Goal: Task Accomplishment & Management: Complete application form

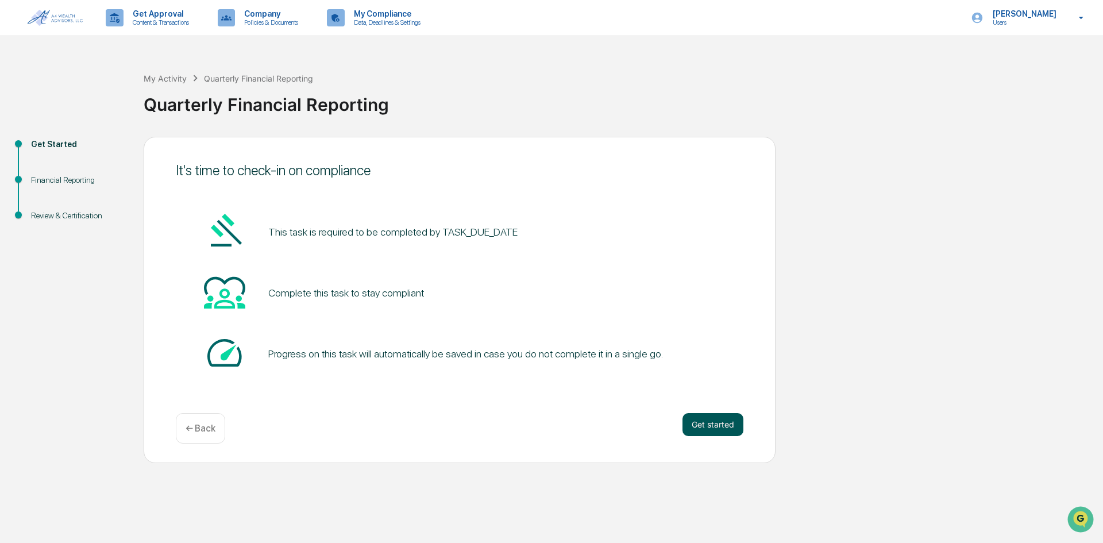
click at [718, 420] on button "Get started" at bounding box center [712, 424] width 61 height 23
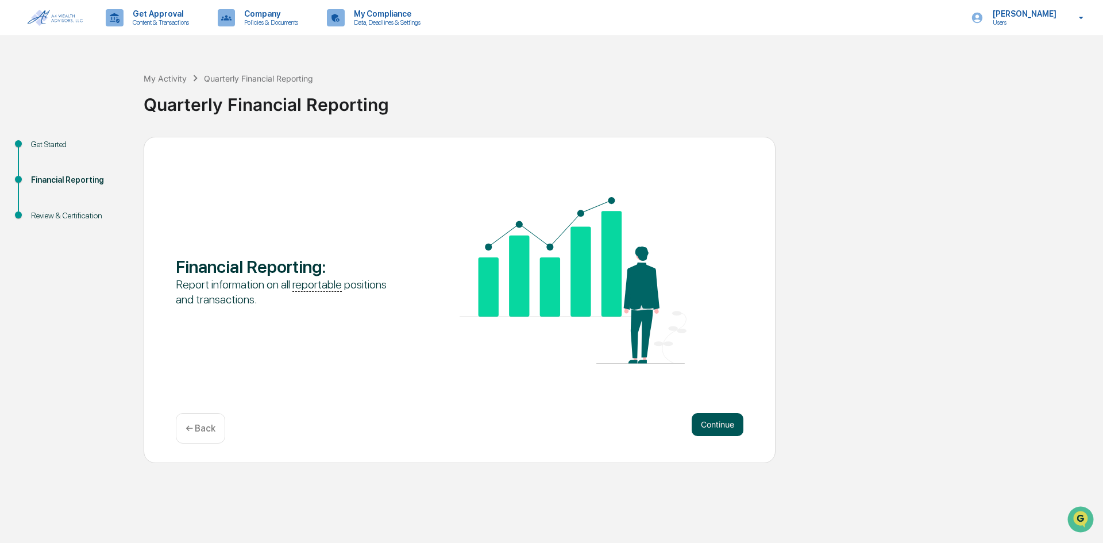
click at [717, 419] on button "Continue" at bounding box center [718, 424] width 52 height 23
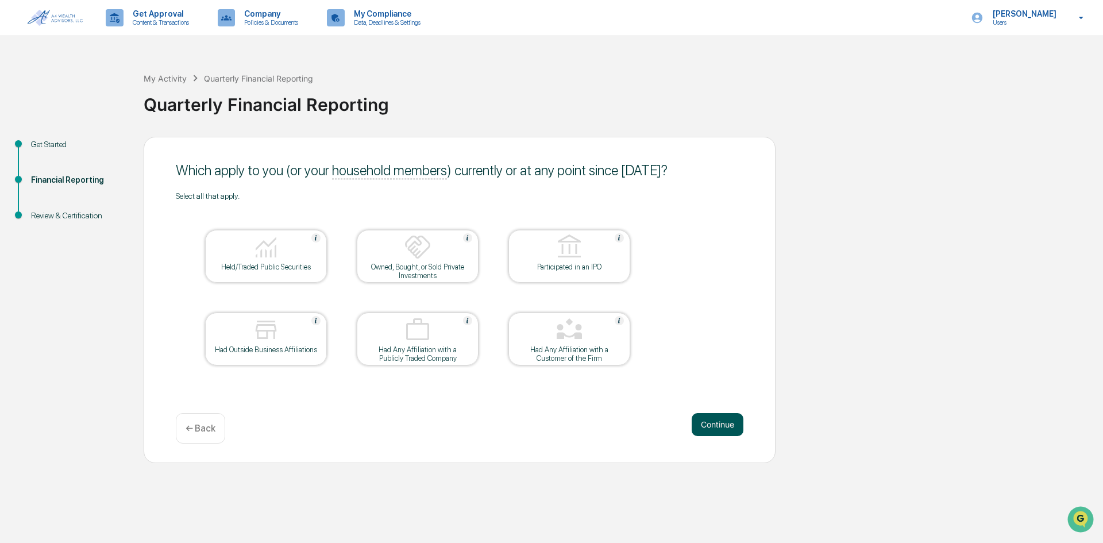
click at [727, 420] on button "Continue" at bounding box center [718, 424] width 52 height 23
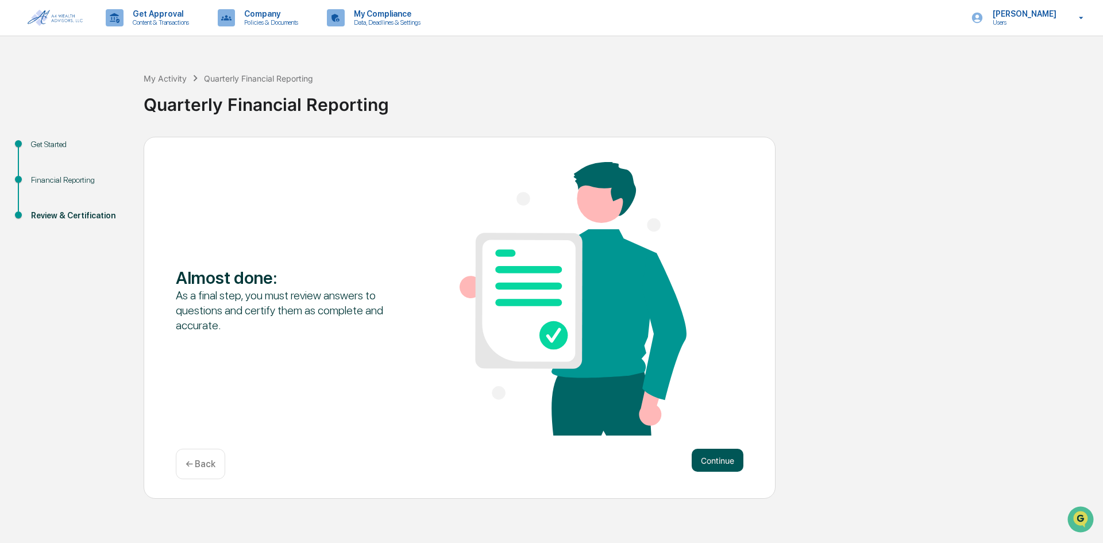
click at [725, 453] on button "Continue" at bounding box center [718, 460] width 52 height 23
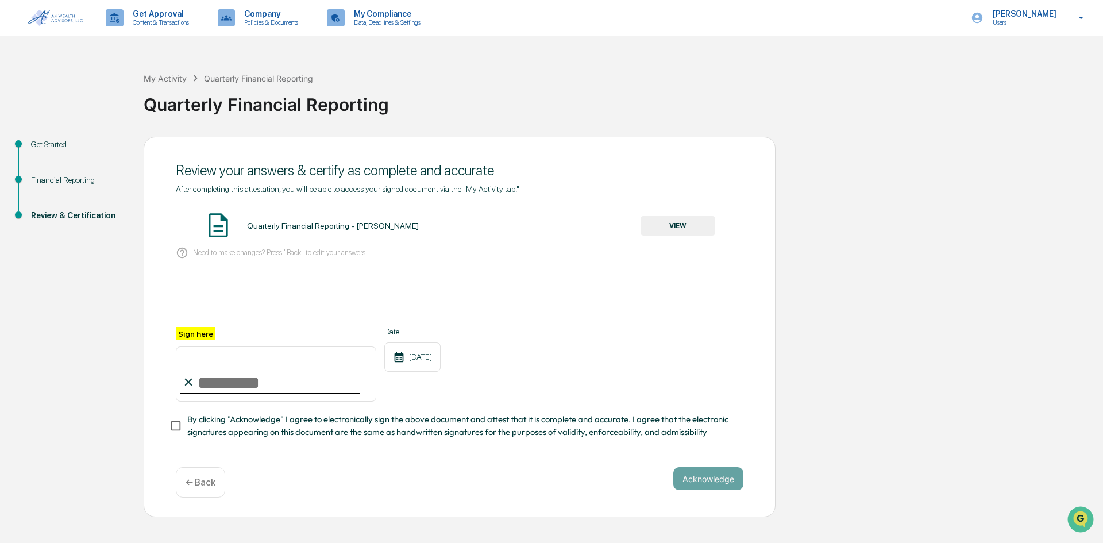
click at [671, 227] on button "VIEW" at bounding box center [677, 226] width 75 height 20
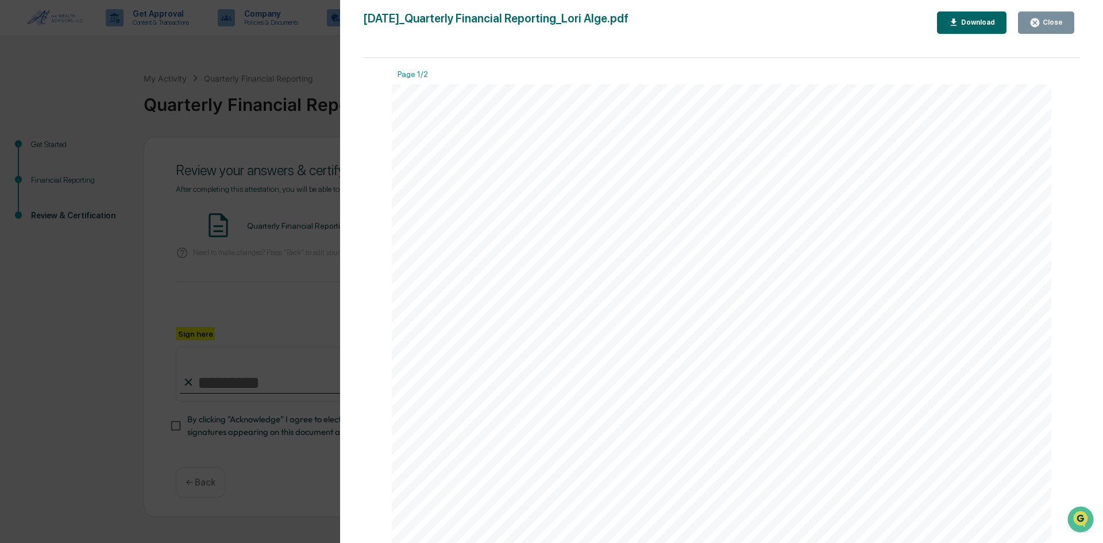
click at [1050, 19] on div "Close" at bounding box center [1051, 22] width 22 height 8
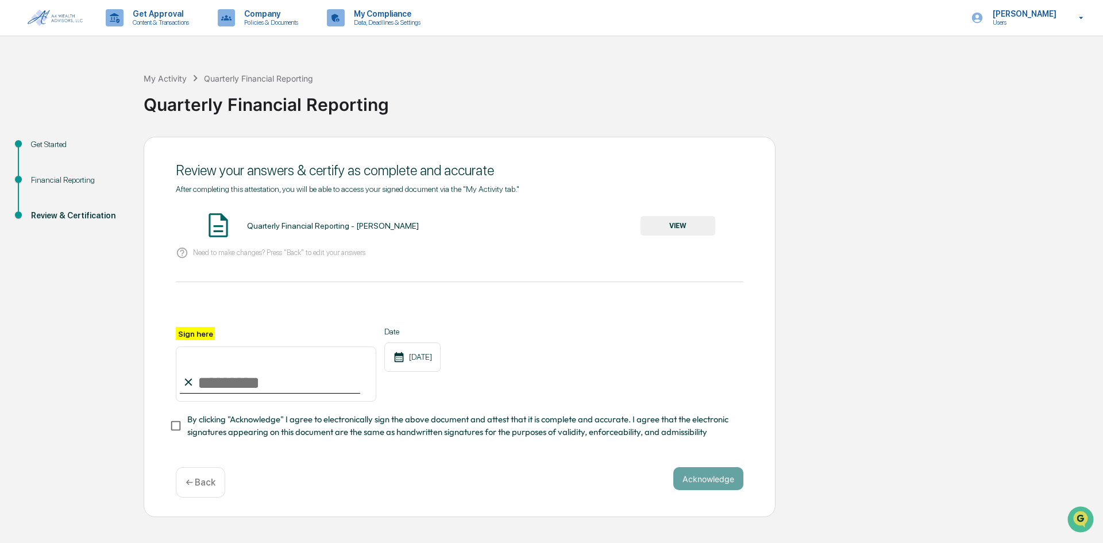
drag, startPoint x: 268, startPoint y: 380, endPoint x: 263, endPoint y: 395, distance: 15.3
click at [268, 380] on input "Sign here" at bounding box center [276, 373] width 200 height 55
type input "*********"
click at [721, 475] on button "Acknowledge" at bounding box center [708, 478] width 70 height 23
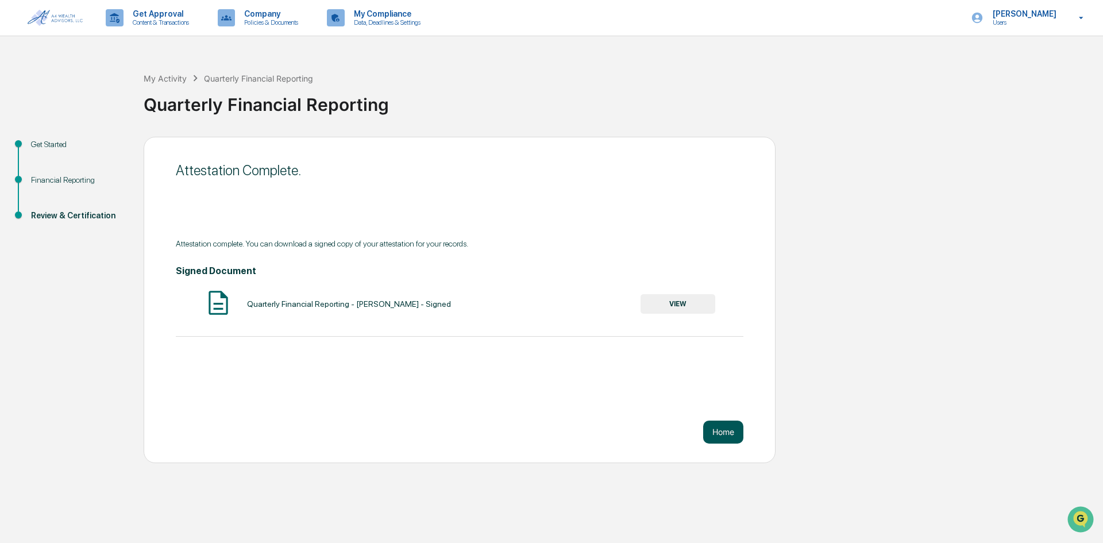
click at [720, 433] on button "Home" at bounding box center [723, 431] width 40 height 23
